Goal: Task Accomplishment & Management: Manage account settings

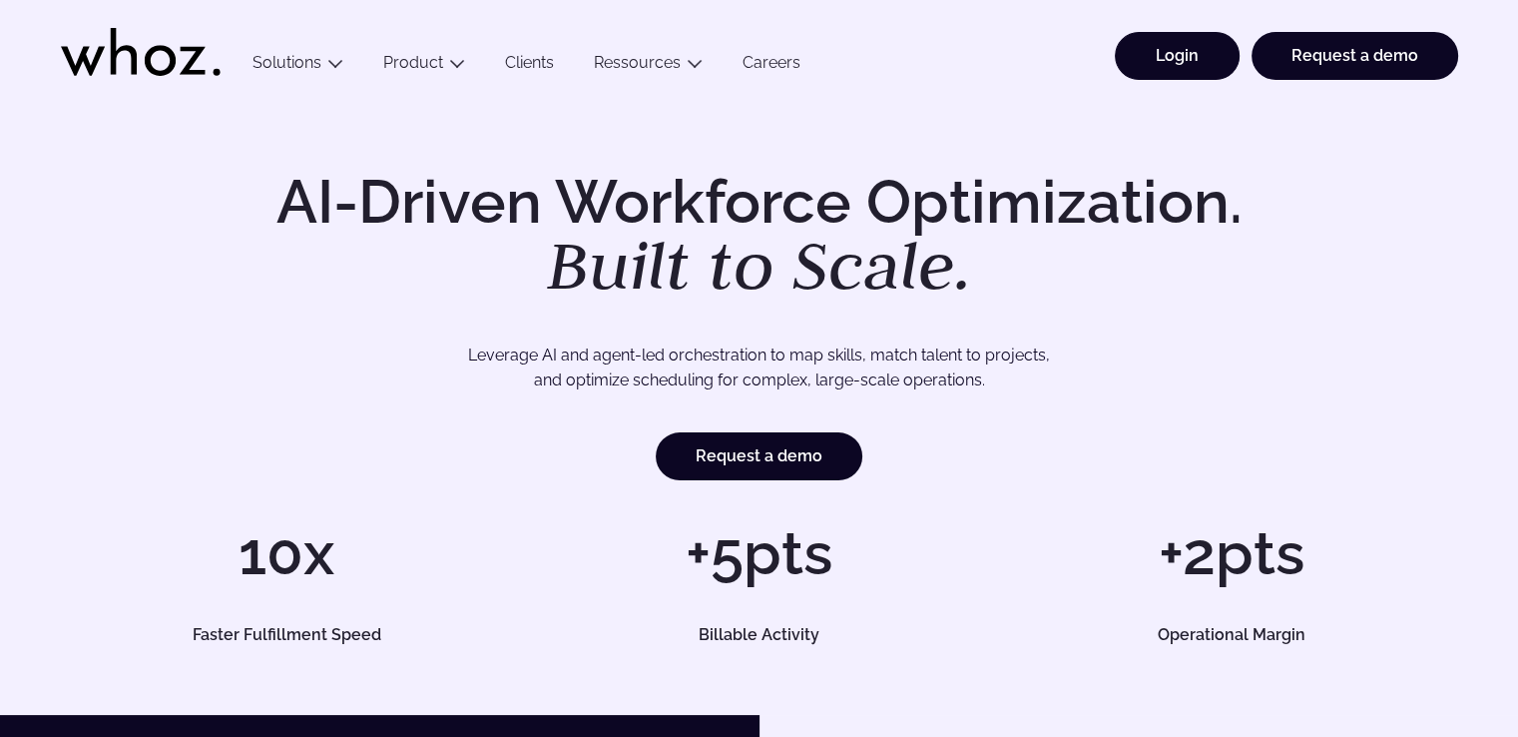
click at [1179, 61] on link "Login" at bounding box center [1177, 56] width 125 height 48
click at [1172, 61] on link "Login" at bounding box center [1177, 56] width 125 height 48
click at [1174, 61] on link "Login" at bounding box center [1177, 56] width 125 height 48
